Goal: Browse casually

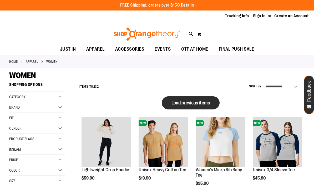
click at [191, 101] on span "Load previous items" at bounding box center [191, 102] width 38 height 5
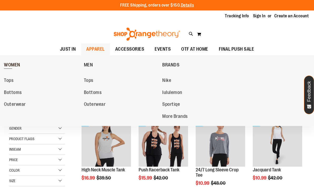
click at [12, 67] on span "WOMEN" at bounding box center [12, 65] width 16 height 7
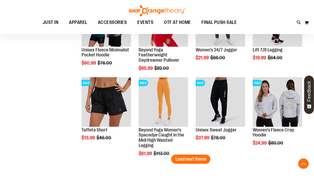
scroll to position [669, 0]
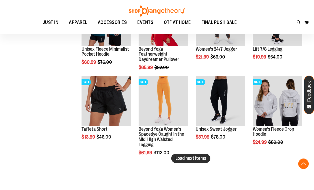
click at [196, 161] on span "Load next items" at bounding box center [190, 158] width 31 height 5
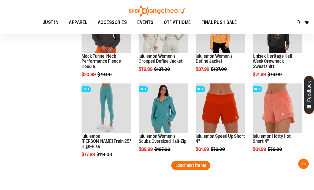
scroll to position [904, 0]
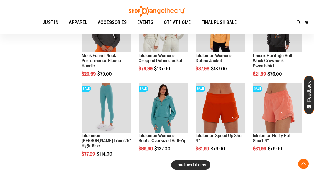
click at [199, 168] on span "Load next items" at bounding box center [190, 165] width 31 height 5
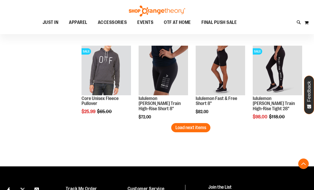
scroll to position [1188, 0]
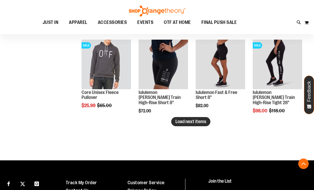
click at [198, 121] on span "Load next items" at bounding box center [190, 121] width 31 height 5
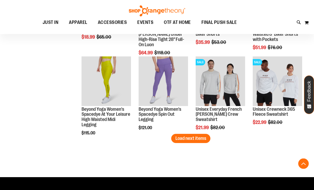
scroll to position [1411, 0]
click at [193, 139] on span "Load next items" at bounding box center [190, 138] width 31 height 5
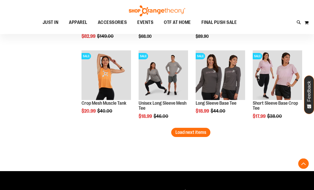
scroll to position [1658, 0]
click at [204, 134] on span "Load next items" at bounding box center [190, 132] width 31 height 5
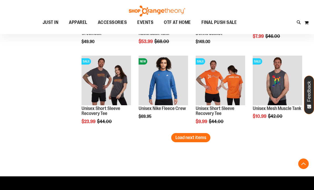
scroll to position [1896, 0]
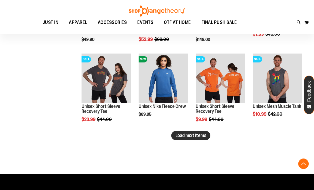
click at [194, 138] on span "Load next items" at bounding box center [190, 135] width 31 height 5
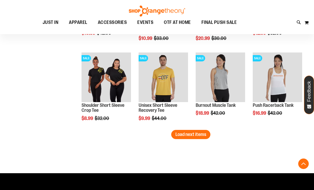
scroll to position [2145, 0]
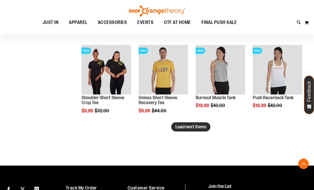
click at [191, 127] on span "Load next items" at bounding box center [190, 126] width 31 height 5
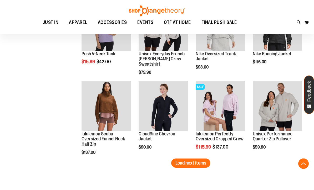
scroll to position [2350, 0]
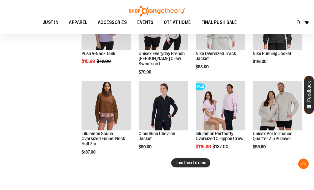
click at [188, 163] on span "Load next items" at bounding box center [190, 162] width 31 height 5
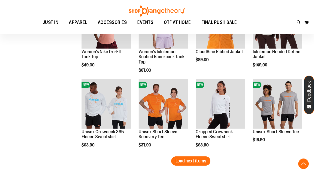
scroll to position [2595, 0]
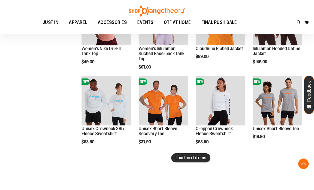
click at [195, 159] on span "Load next items" at bounding box center [190, 157] width 31 height 5
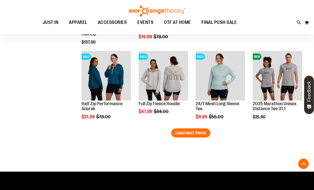
scroll to position [2863, 0]
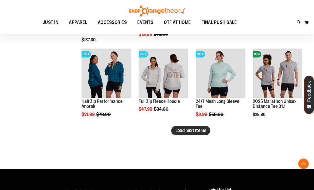
click at [192, 128] on button "Load next items" at bounding box center [190, 130] width 39 height 9
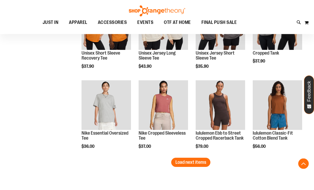
scroll to position [3073, 0]
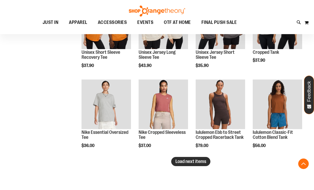
click at [203, 164] on span "Load next items" at bounding box center [190, 161] width 31 height 5
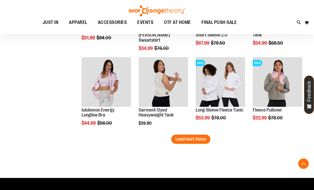
scroll to position [3336, 0]
click at [194, 140] on span "Load next items" at bounding box center [190, 139] width 31 height 5
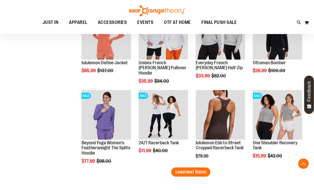
scroll to position [3545, 0]
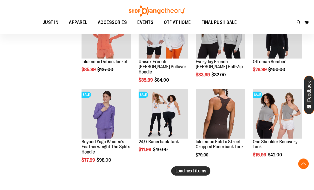
click at [200, 175] on button "Load next items" at bounding box center [190, 171] width 39 height 9
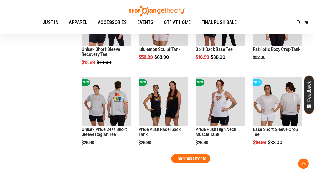
scroll to position [3799, 0]
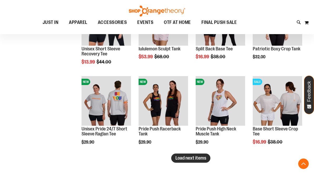
click at [190, 158] on span "Load next items" at bounding box center [190, 158] width 31 height 5
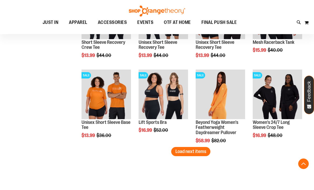
scroll to position [4057, 0]
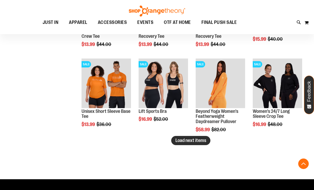
click at [193, 138] on span "Load next items" at bounding box center [190, 140] width 31 height 5
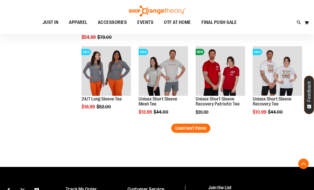
scroll to position [4318, 0]
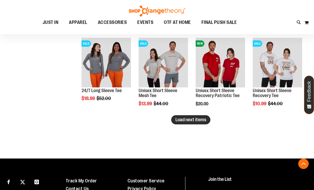
click at [189, 124] on button "Load next items" at bounding box center [190, 119] width 39 height 9
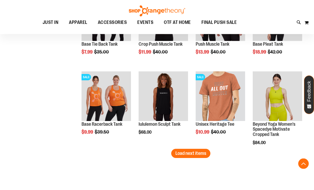
scroll to position [4525, 0]
click at [203, 155] on span "Load next items" at bounding box center [190, 153] width 31 height 5
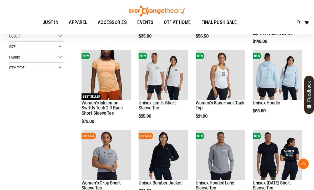
scroll to position [134, 0]
